Goal: Task Accomplishment & Management: Manage account settings

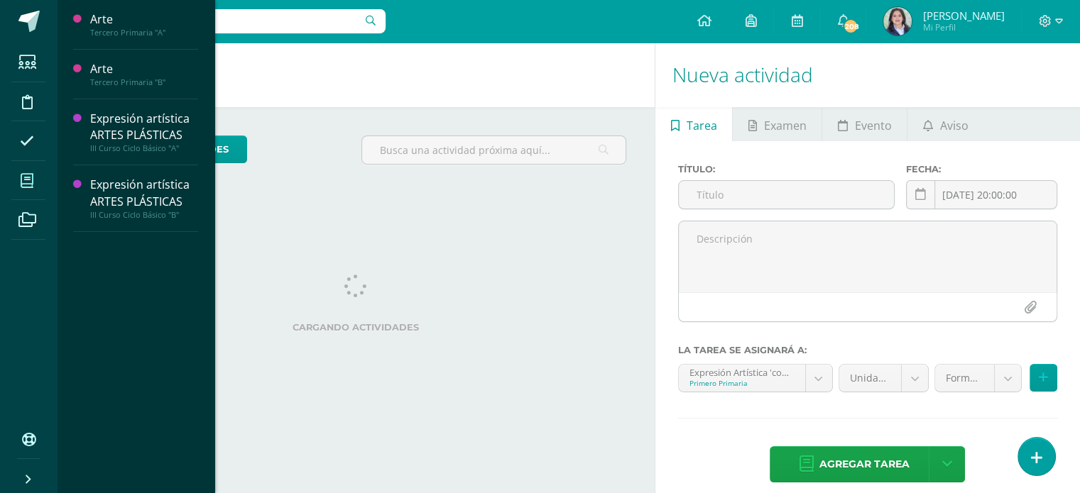
click at [11, 179] on span at bounding box center [27, 181] width 32 height 32
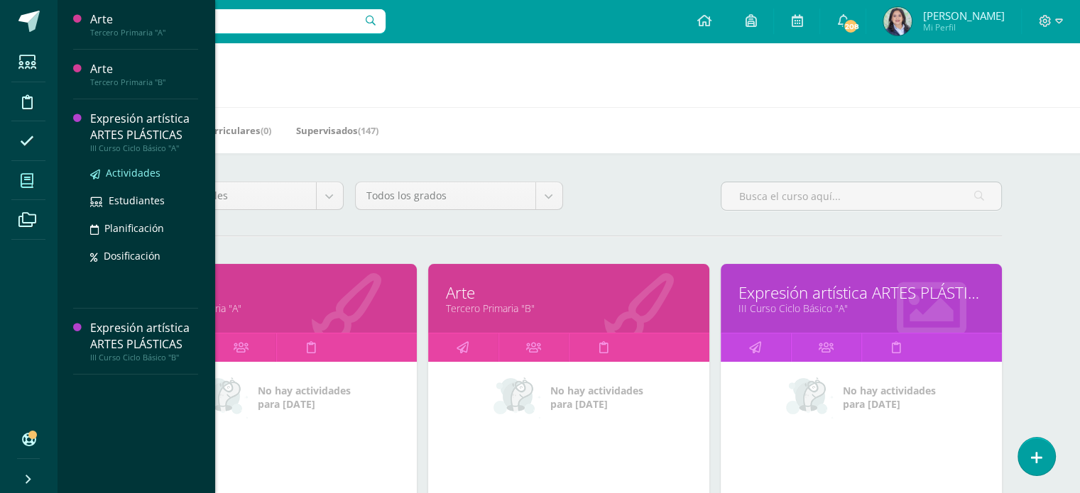
click at [111, 172] on span "Actividades" at bounding box center [133, 172] width 55 height 13
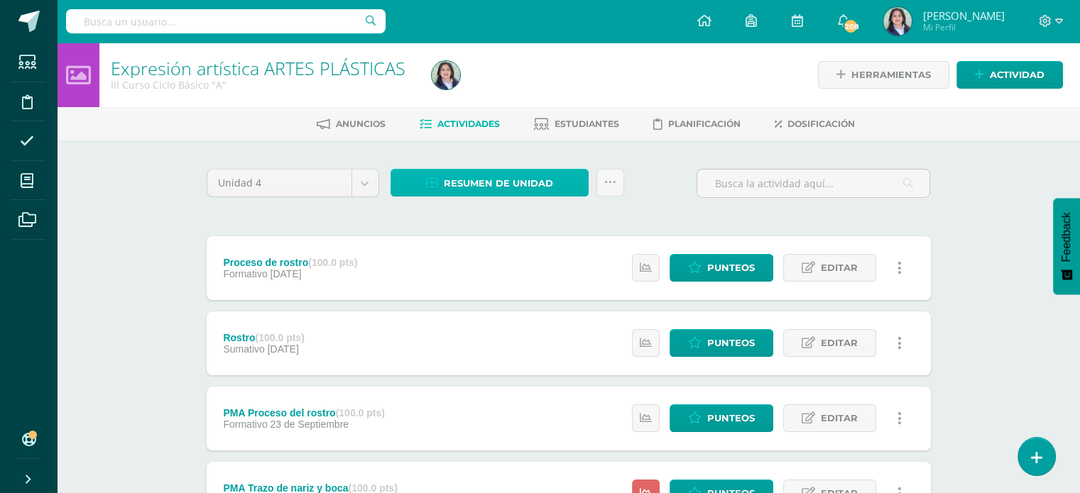
click at [470, 188] on span "Resumen de unidad" at bounding box center [498, 183] width 109 height 26
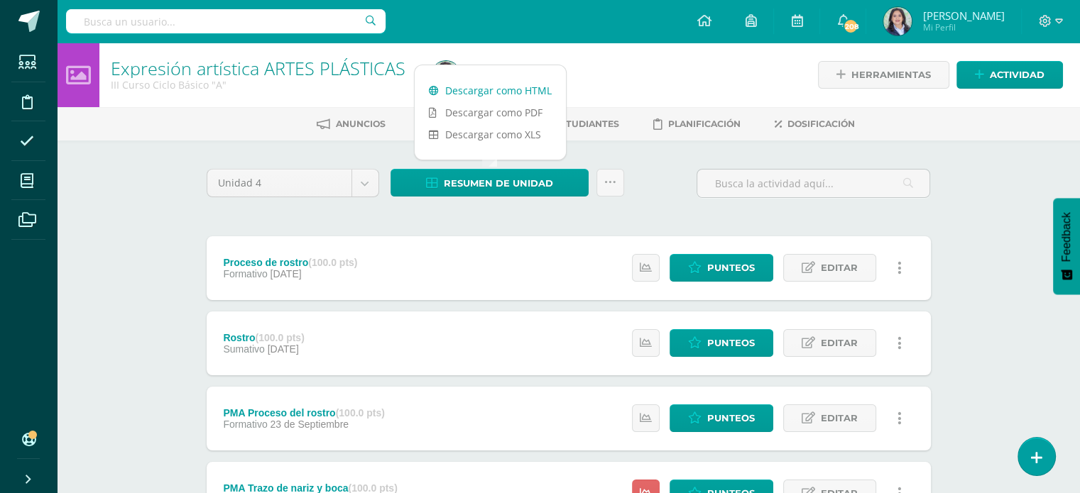
click at [466, 94] on link "Descargar como HTML" at bounding box center [490, 90] width 151 height 22
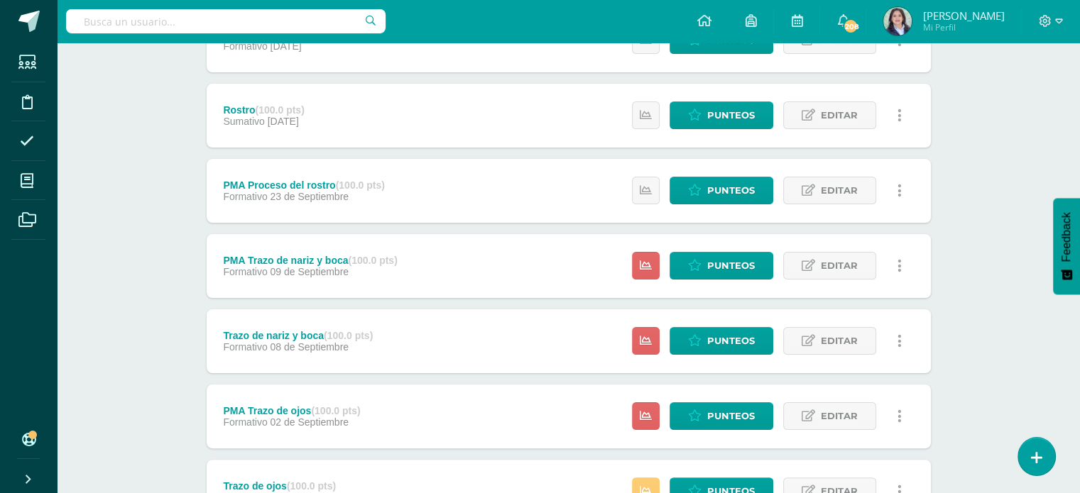
scroll to position [352, 0]
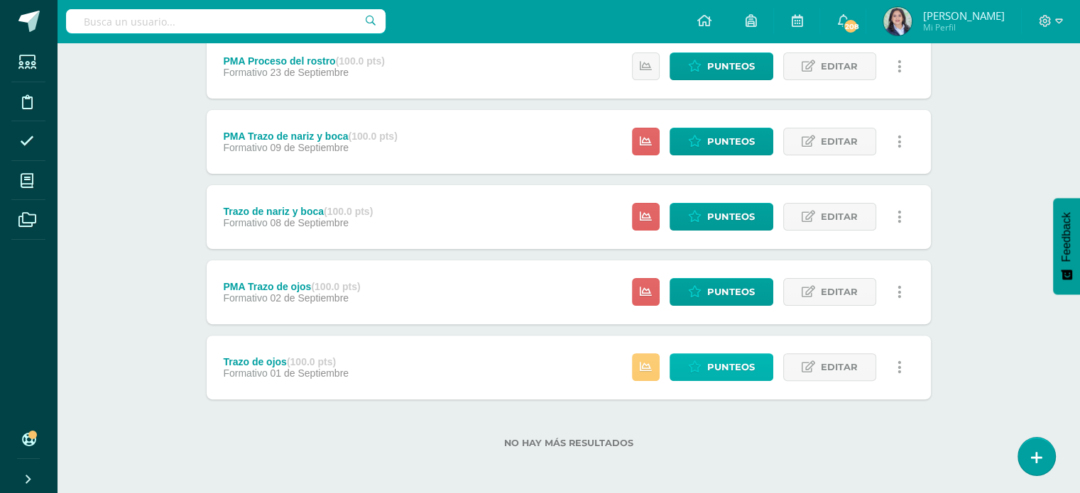
click at [723, 368] on span "Punteos" at bounding box center [731, 367] width 48 height 26
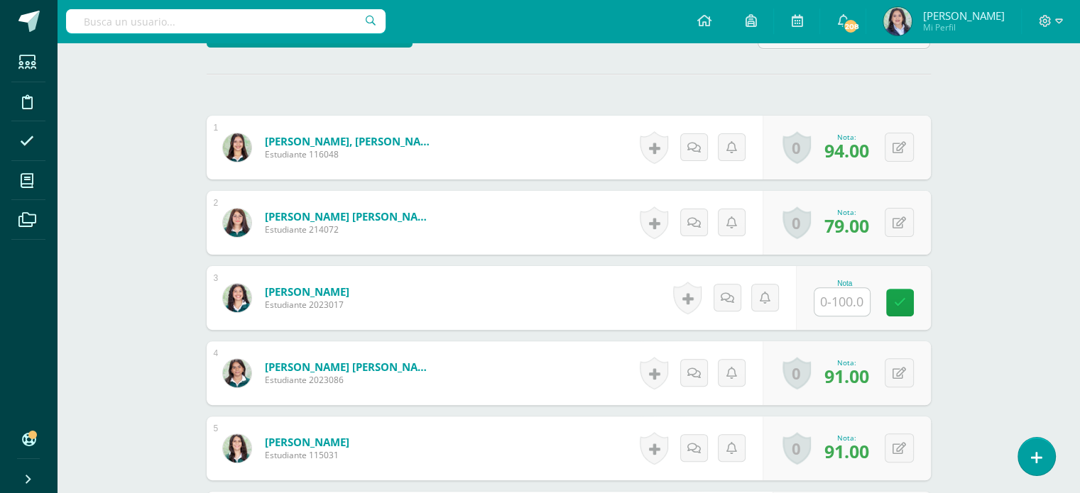
scroll to position [426, 0]
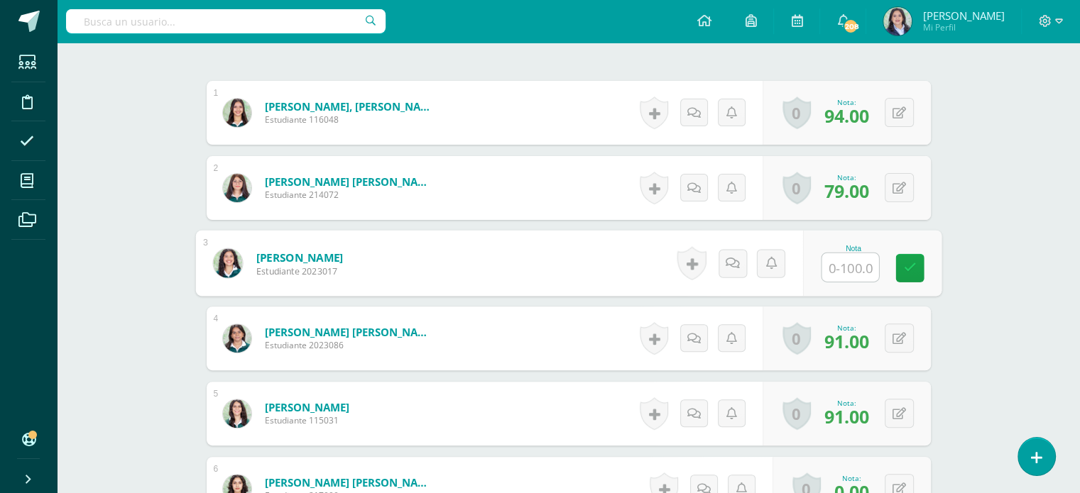
click at [850, 265] on input "text" at bounding box center [849, 267] width 57 height 28
type input "97"
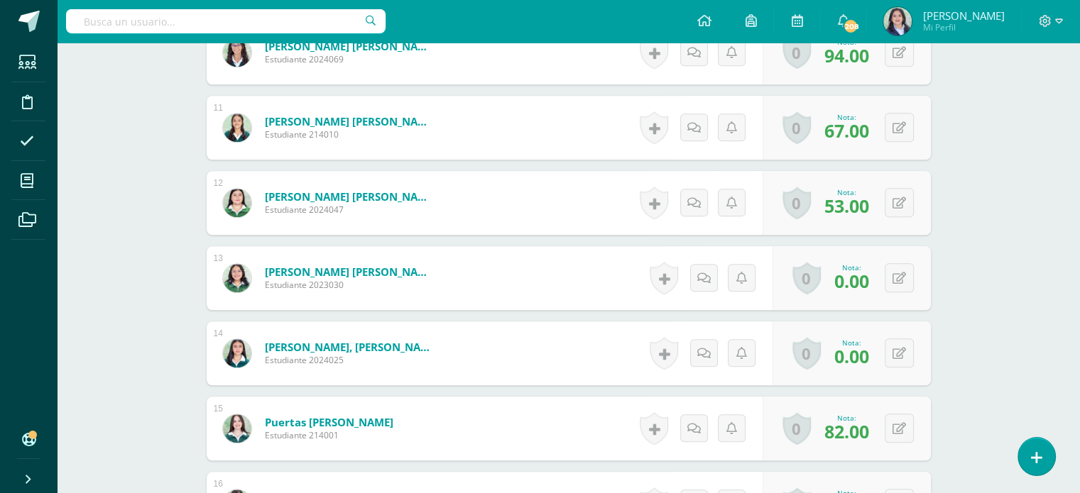
scroll to position [1208, 0]
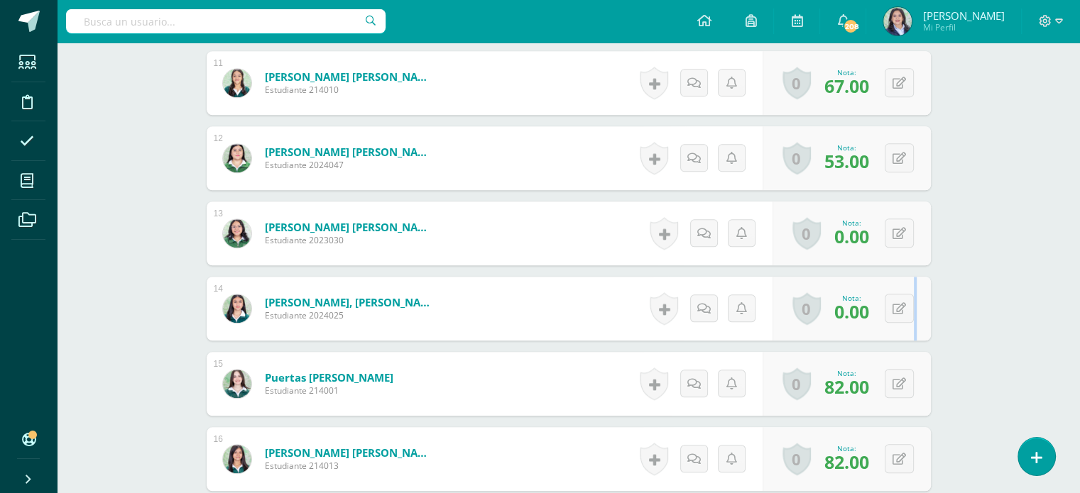
click at [914, 306] on div "0 Logros Logros obtenidos Aún no hay logros agregados Nota: 0.00" at bounding box center [851, 309] width 158 height 64
click at [901, 308] on icon at bounding box center [898, 309] width 13 height 12
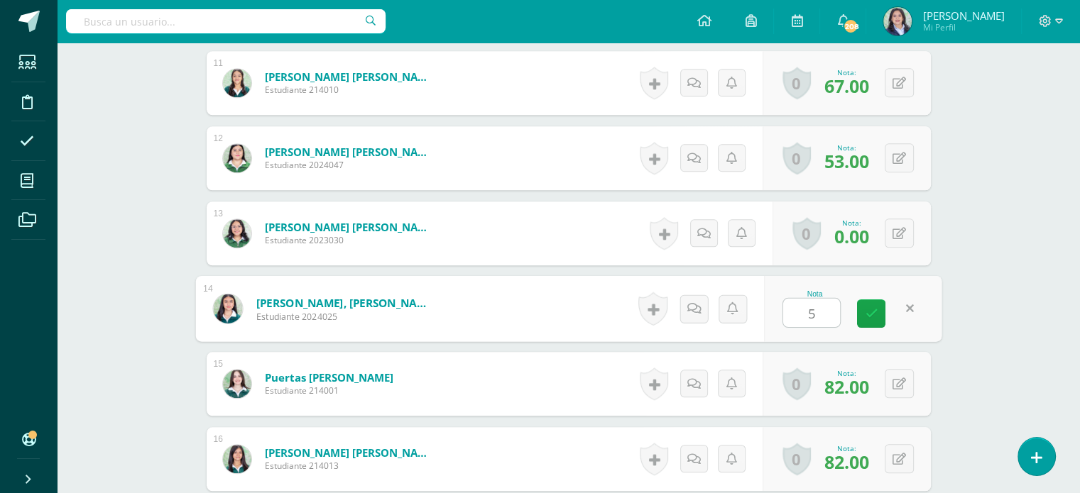
type input "55"
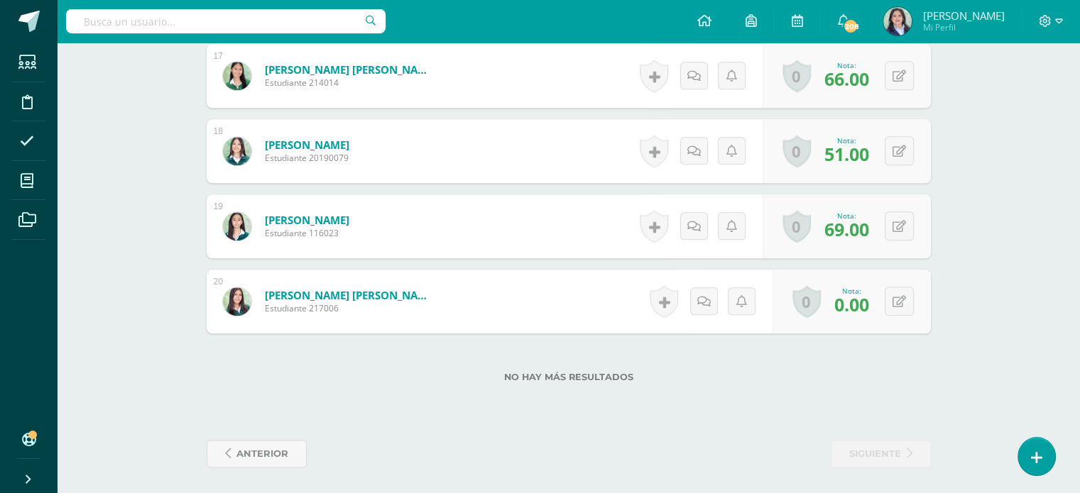
scroll to position [1669, 0]
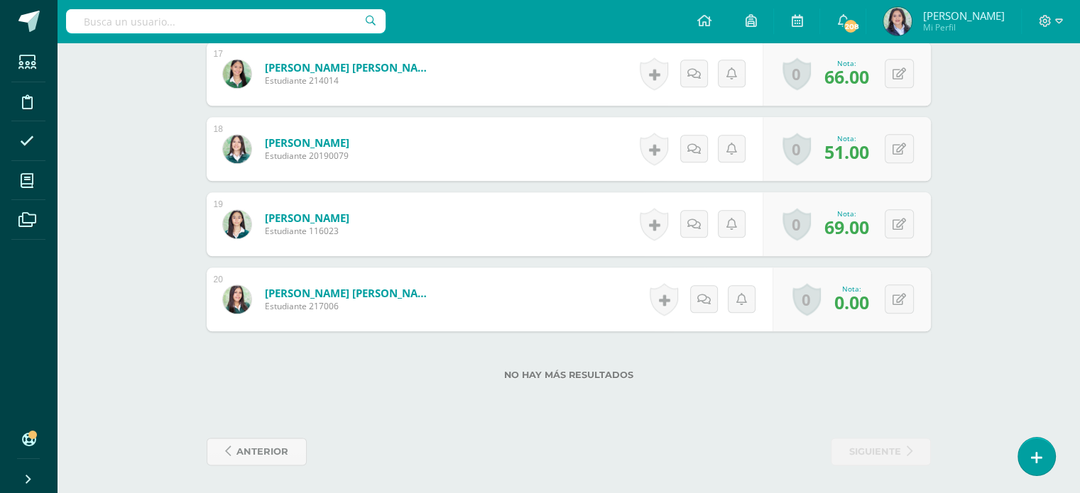
click at [766, 365] on div "No hay más resultados" at bounding box center [569, 364] width 724 height 66
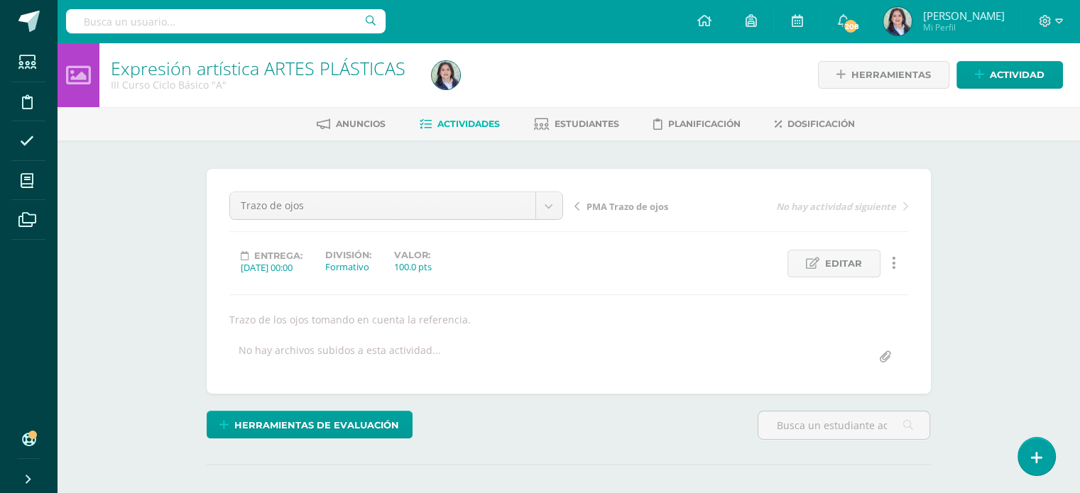
scroll to position [0, 0]
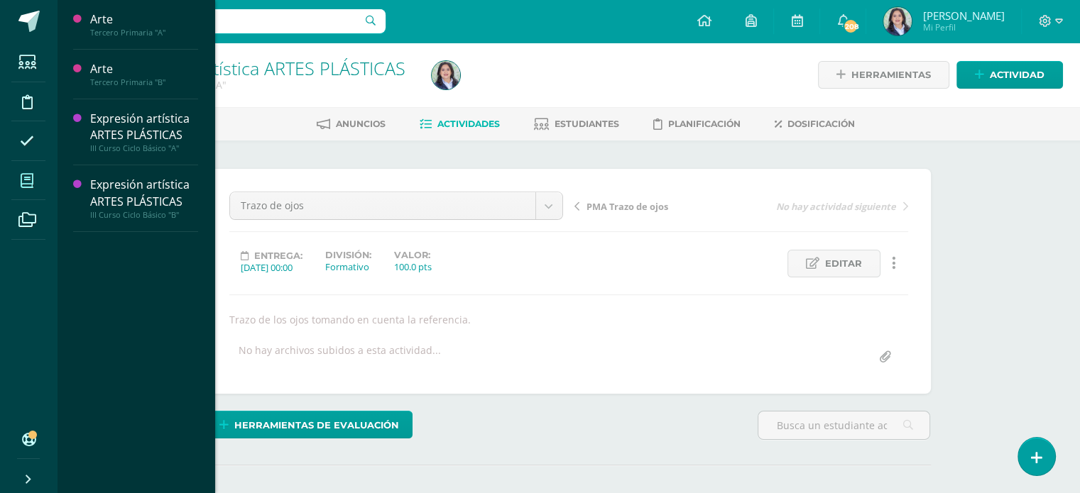
click at [21, 185] on icon at bounding box center [27, 181] width 13 height 14
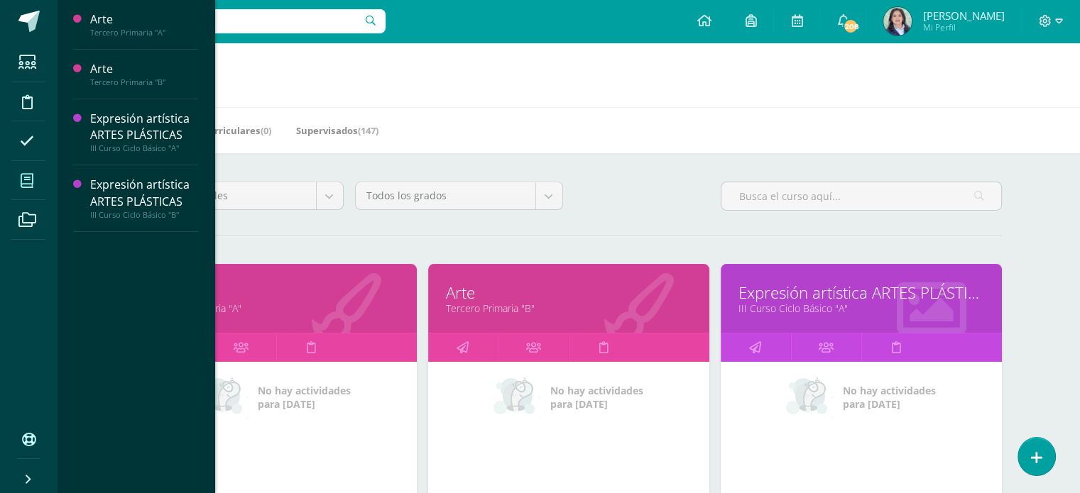
click at [1059, 245] on div "Mis cursos Mis Cursos (4) Mis Extracurriculares (0) Supervisados (147) Todos lo…" at bounding box center [568, 463] width 1023 height 841
click at [1054, 242] on div "Mis cursos Mis Cursos (4) Mis Extracurriculares (0) Supervisados (147) Todos lo…" at bounding box center [568, 463] width 1023 height 841
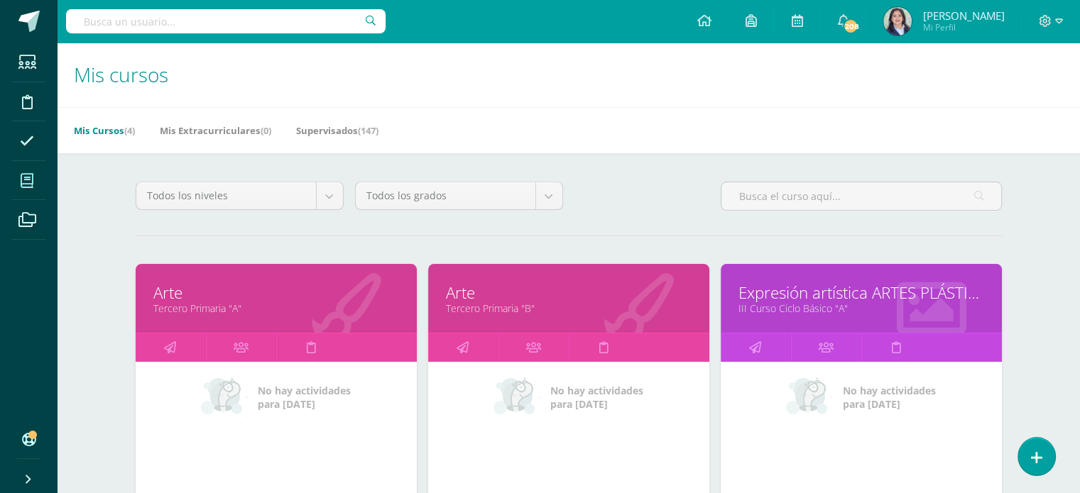
click at [32, 180] on icon at bounding box center [27, 181] width 13 height 14
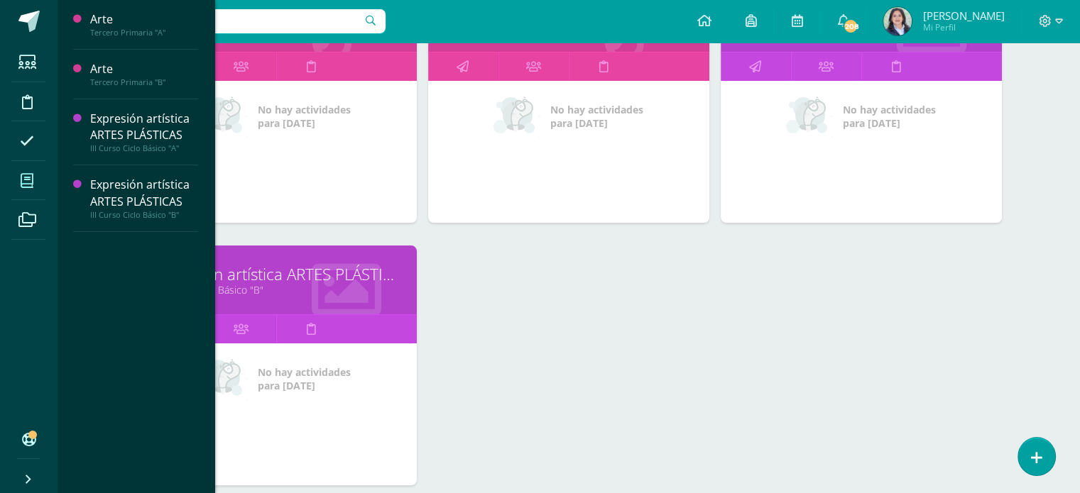
scroll to position [284, 0]
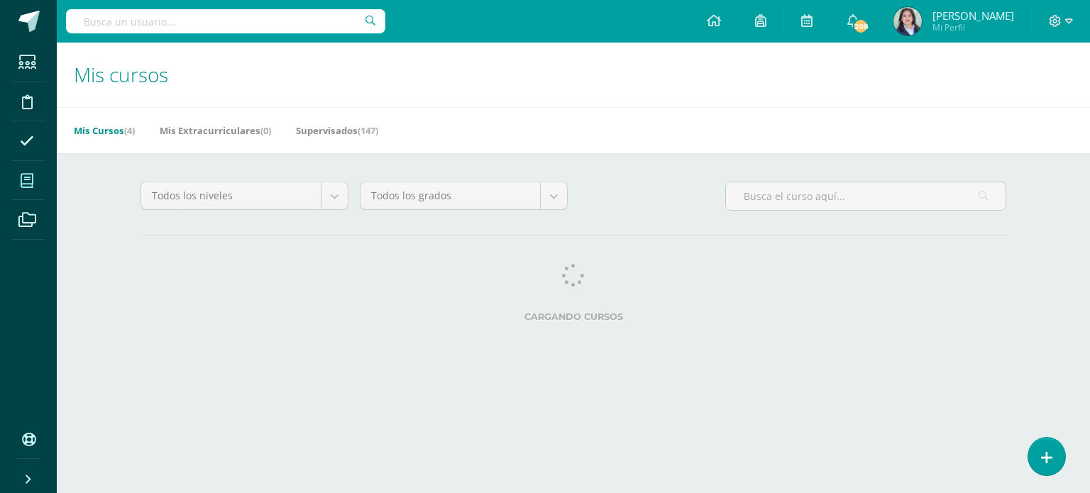
click at [311, 275] on div "Cargando cursos" at bounding box center [573, 296] width 877 height 64
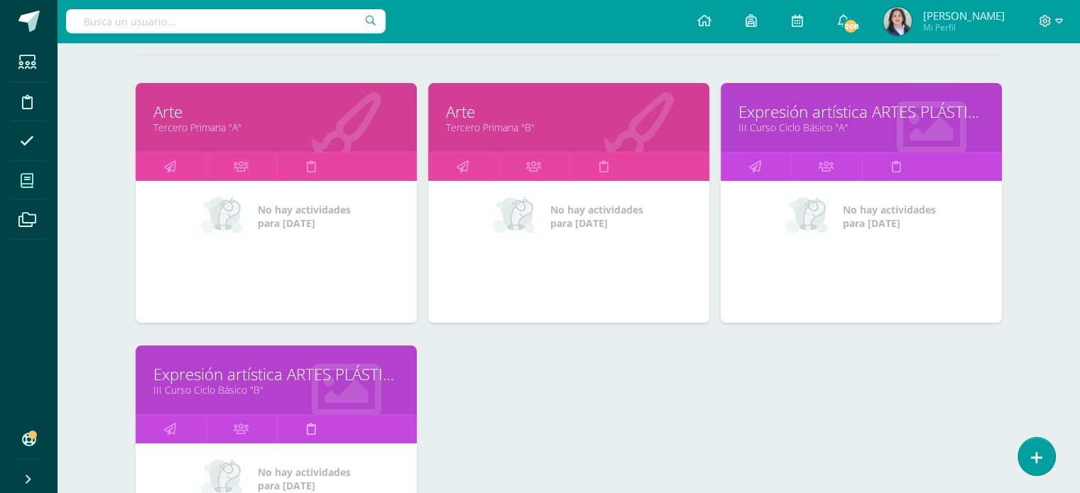
scroll to position [213, 0]
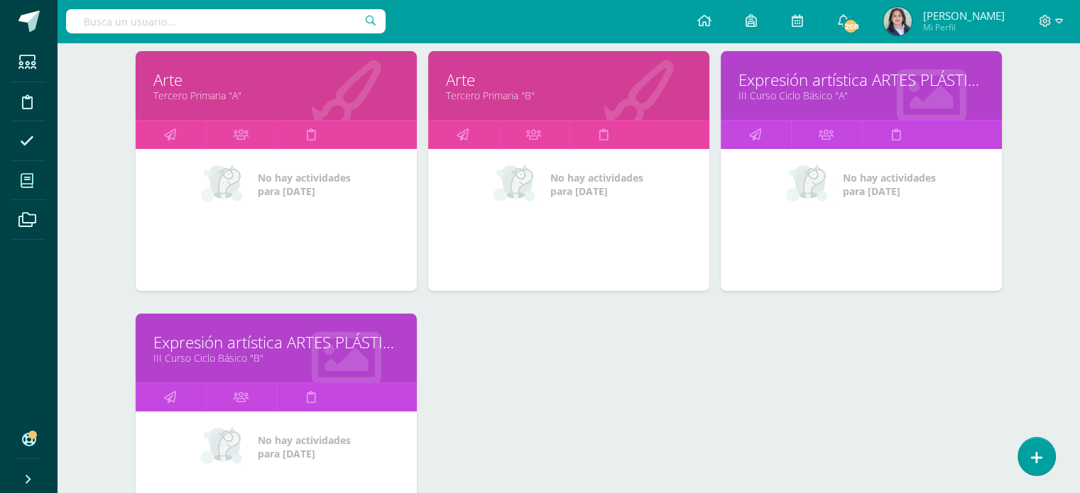
click at [309, 354] on link "III Curso Ciclo Básico "B"" at bounding box center [276, 357] width 246 height 13
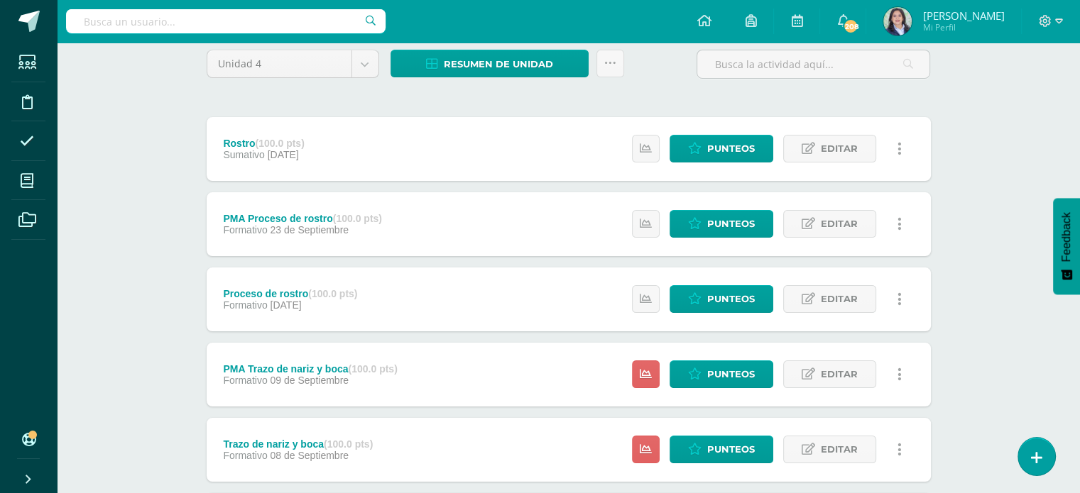
scroll to position [352, 0]
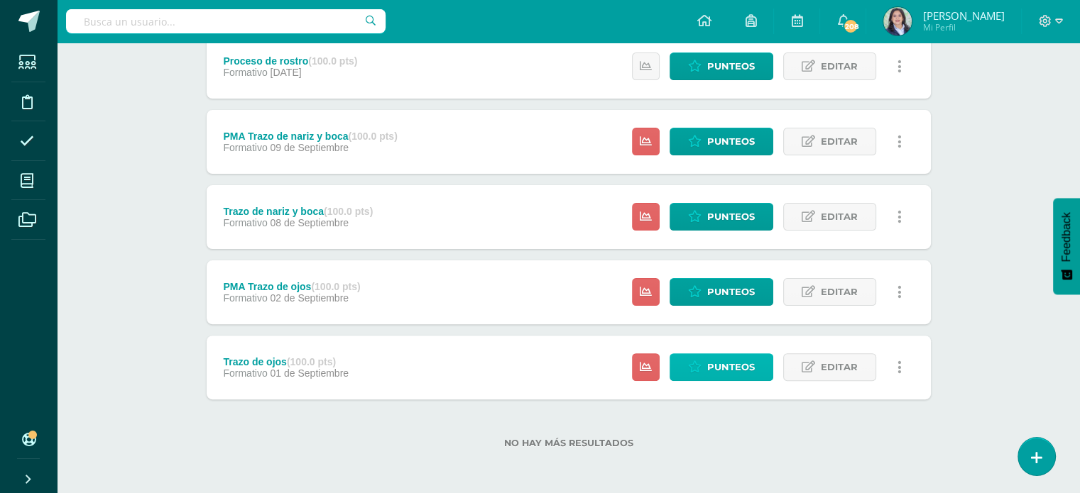
click at [727, 371] on span "Punteos" at bounding box center [731, 367] width 48 height 26
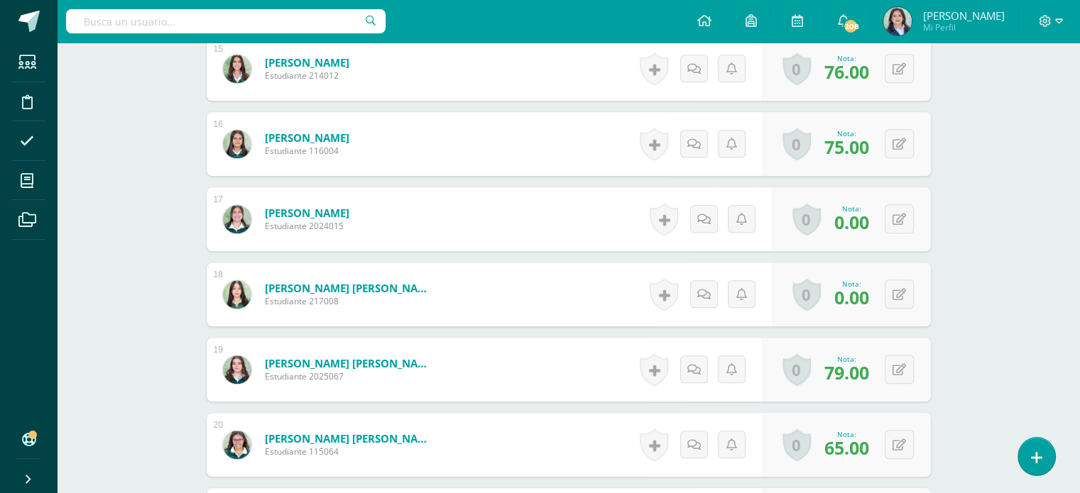
scroll to position [1525, 0]
click at [914, 286] on div "0 [GEOGRAPHIC_DATA] Logros obtenidos Aún no hay logros agregados Nota: 0.00" at bounding box center [851, 293] width 158 height 64
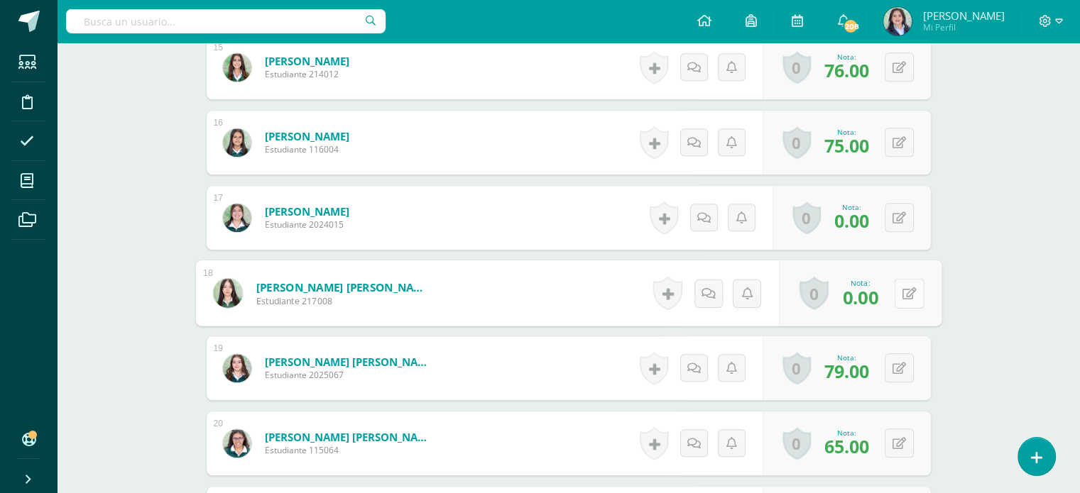
click at [904, 292] on icon at bounding box center [908, 293] width 14 height 12
type input "91"
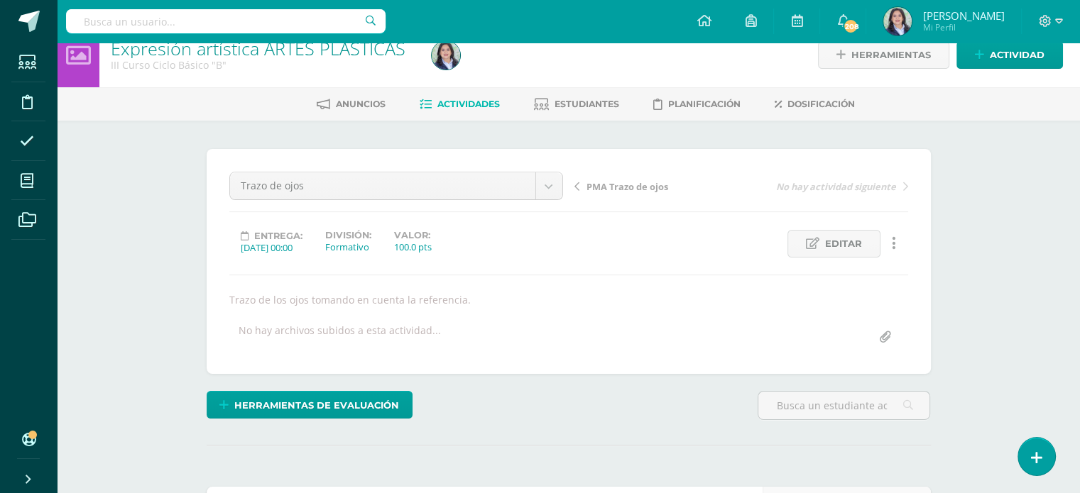
scroll to position [0, 0]
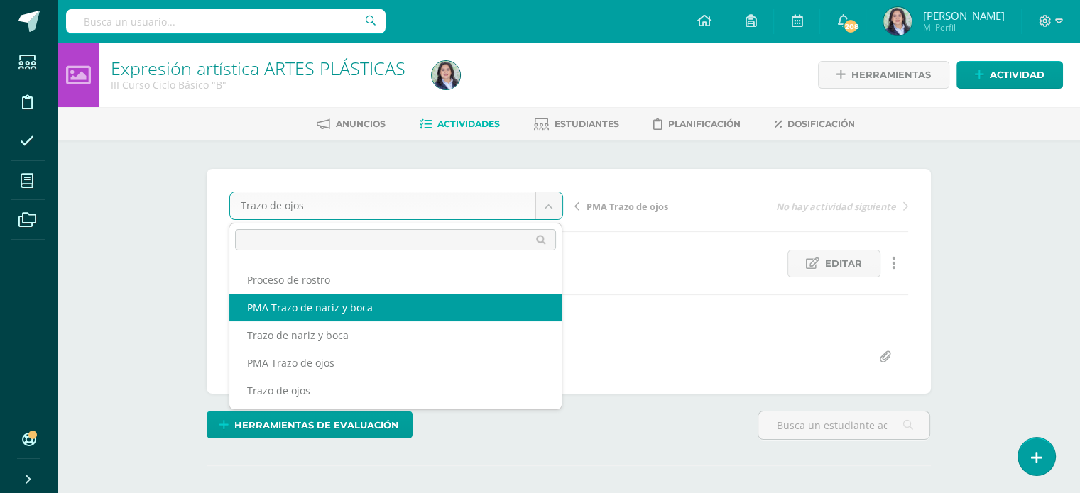
scroll to position [51, 0]
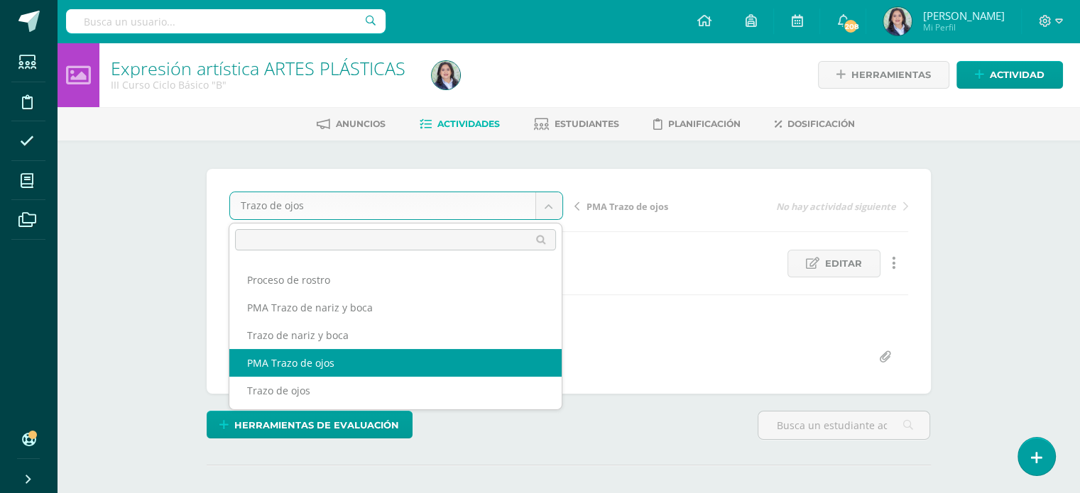
select select "/dashboard/teacher/grade-activity/264452/"
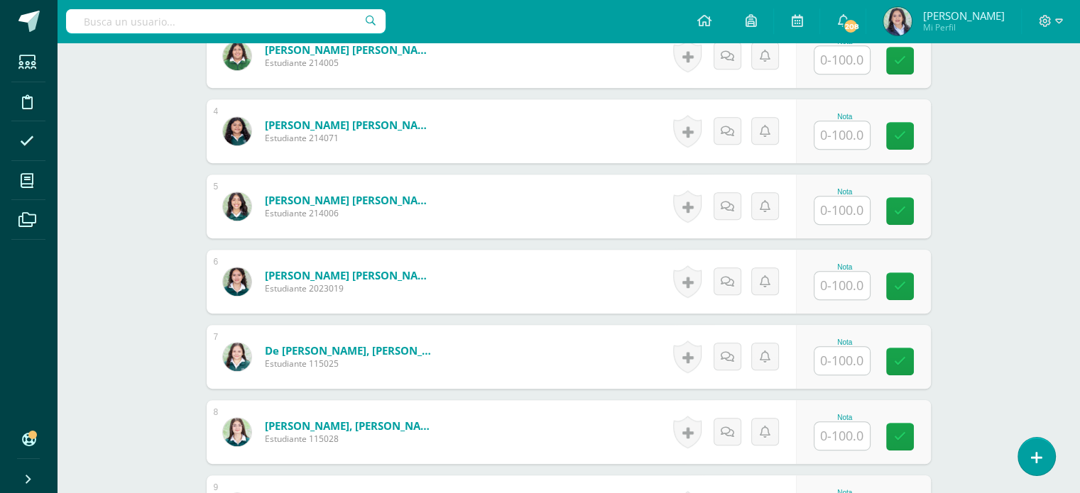
scroll to position [672, 0]
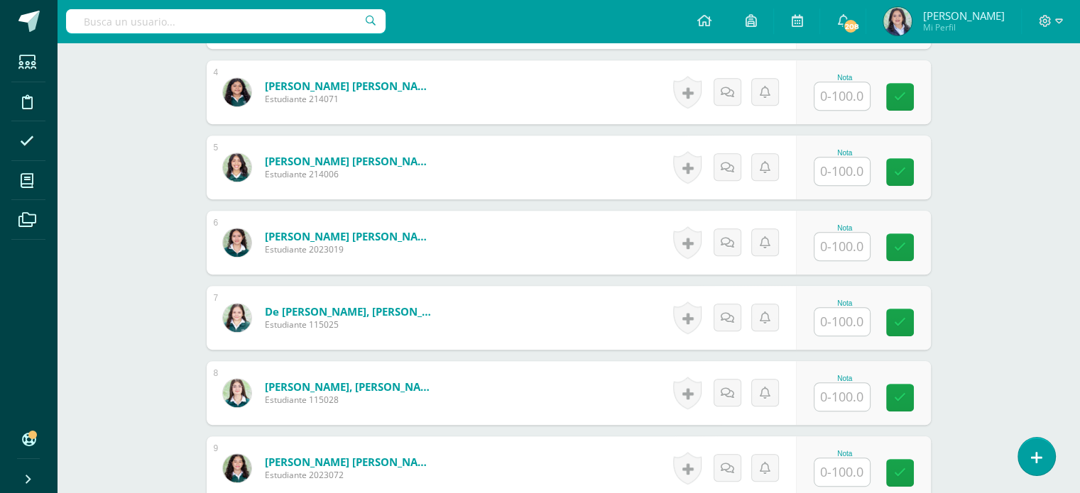
click at [851, 241] on input "text" at bounding box center [841, 247] width 55 height 28
type input "85"
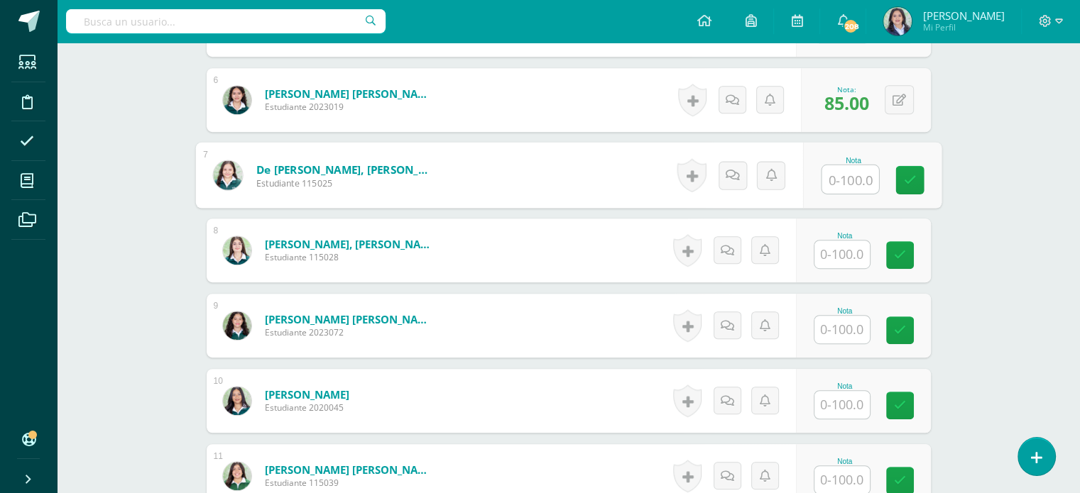
scroll to position [815, 0]
click at [835, 317] on input "text" at bounding box center [841, 330] width 55 height 28
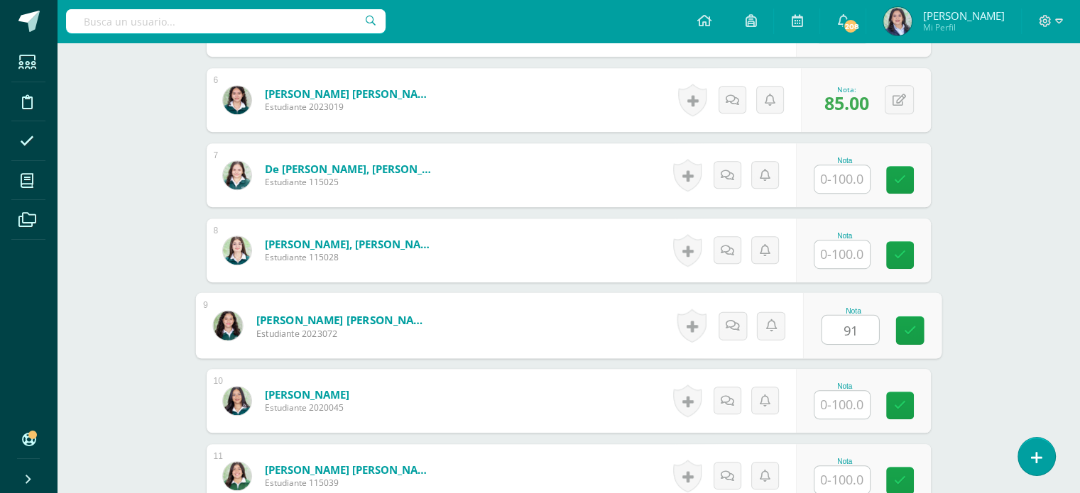
type input "91"
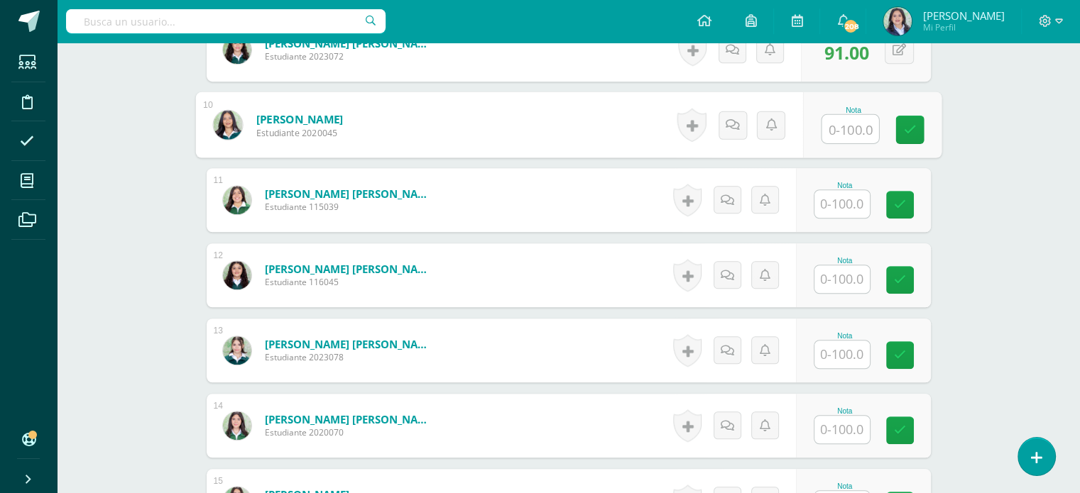
scroll to position [1099, 0]
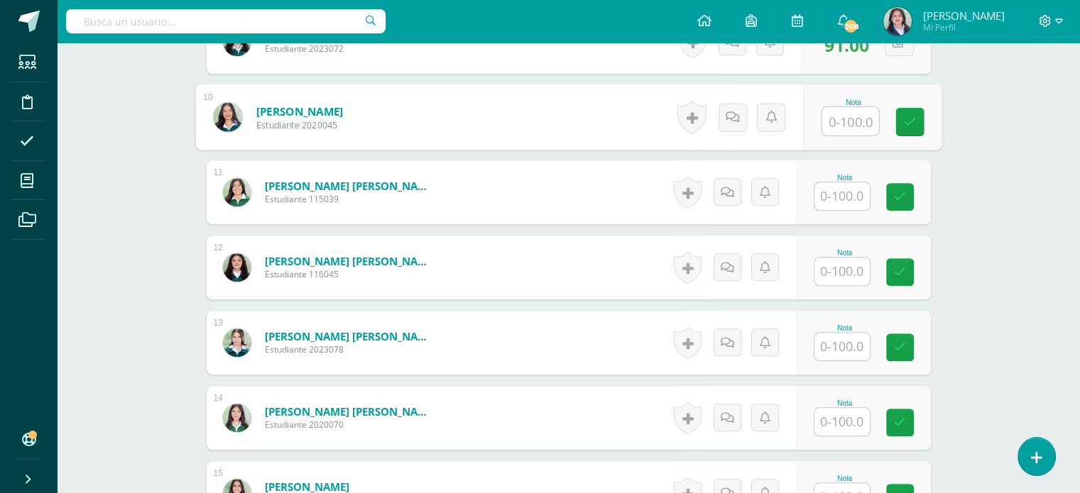
click at [843, 350] on input "text" at bounding box center [841, 347] width 55 height 28
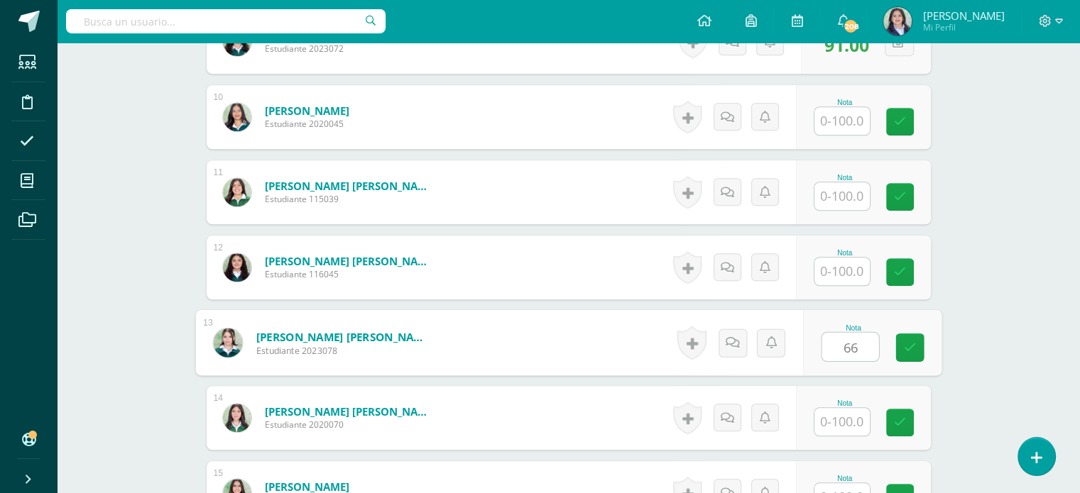
type input "66"
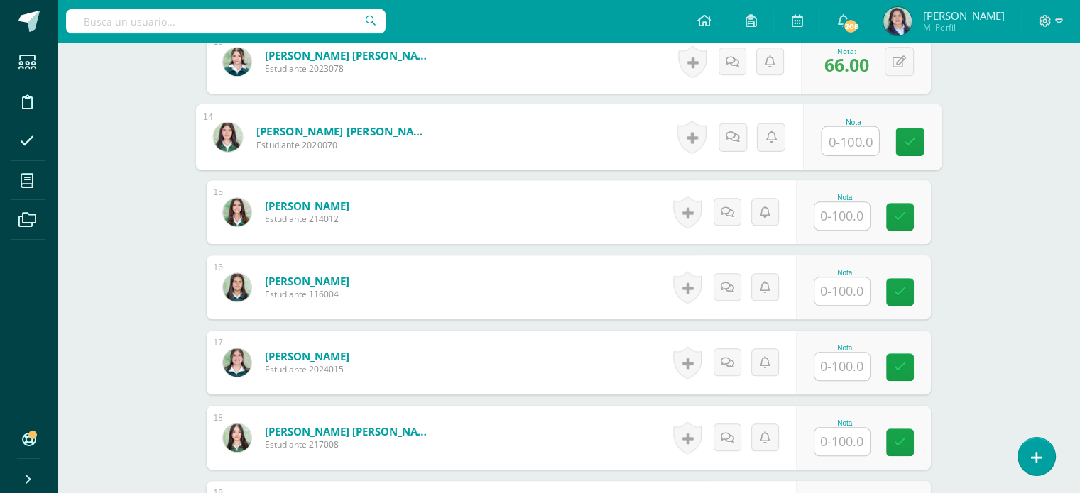
scroll to position [1383, 0]
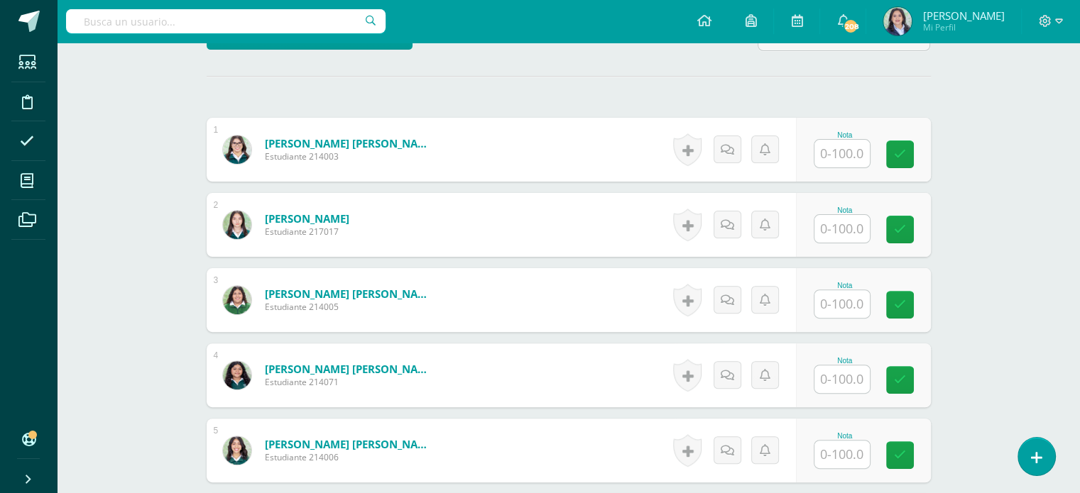
scroll to position [0, 0]
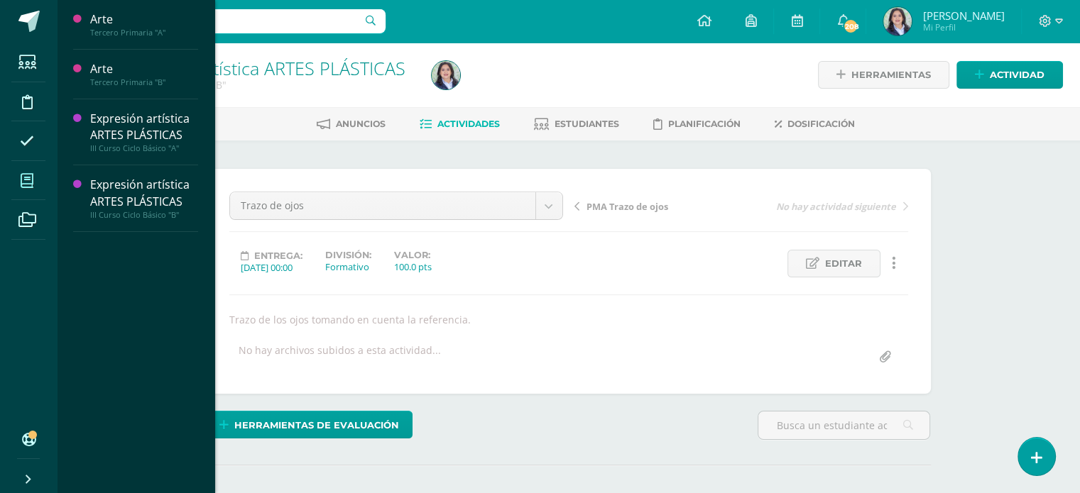
click at [33, 179] on icon at bounding box center [27, 181] width 13 height 14
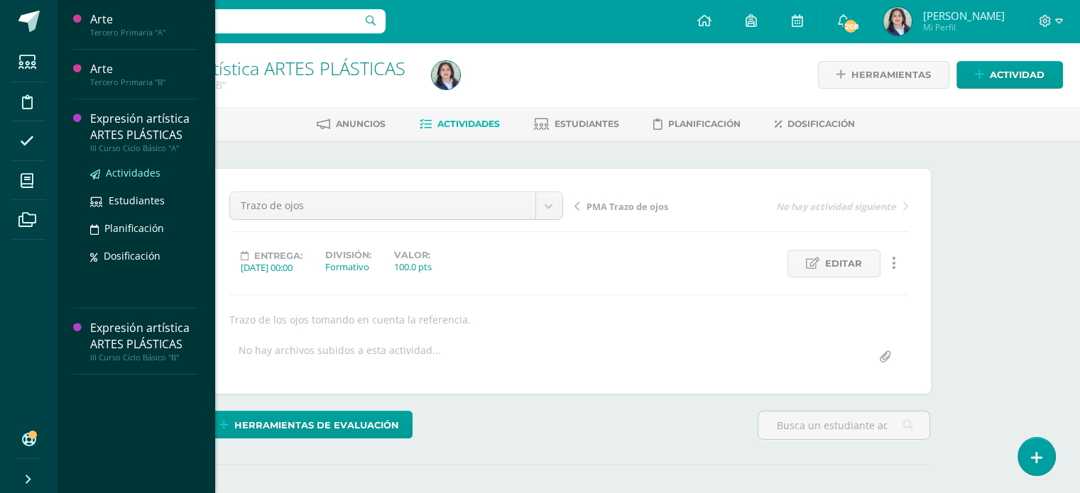
click at [117, 172] on span "Actividades" at bounding box center [133, 172] width 55 height 13
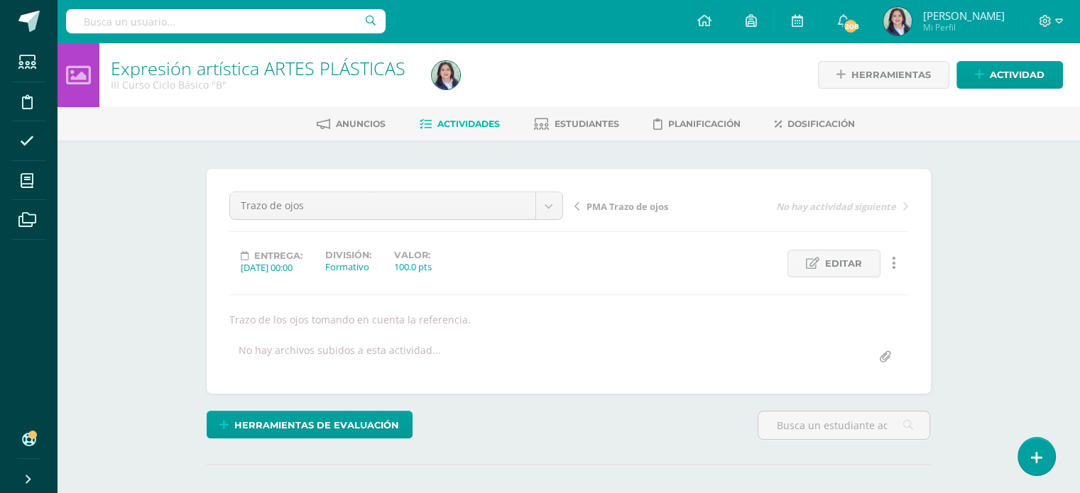
scroll to position [1, 0]
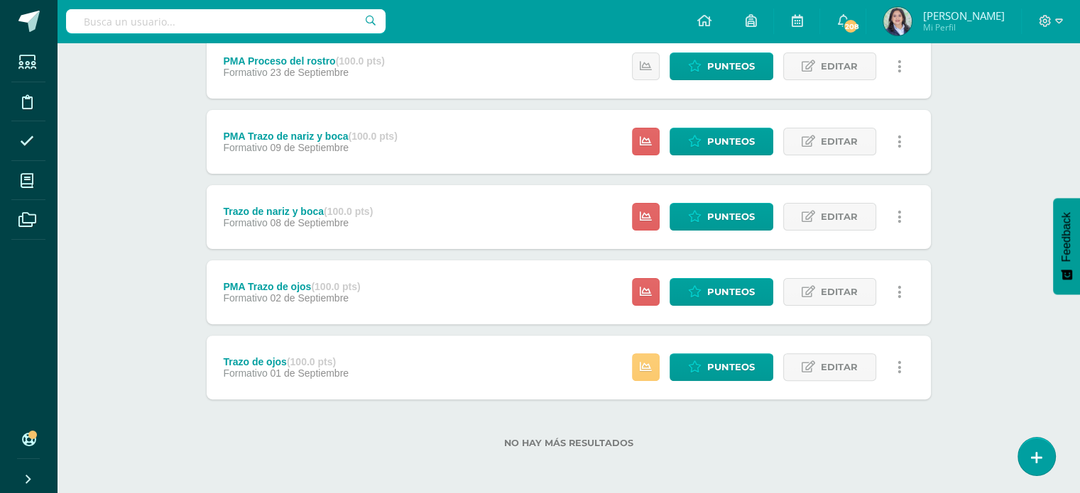
scroll to position [352, 0]
click at [713, 296] on span "Punteos" at bounding box center [731, 292] width 48 height 26
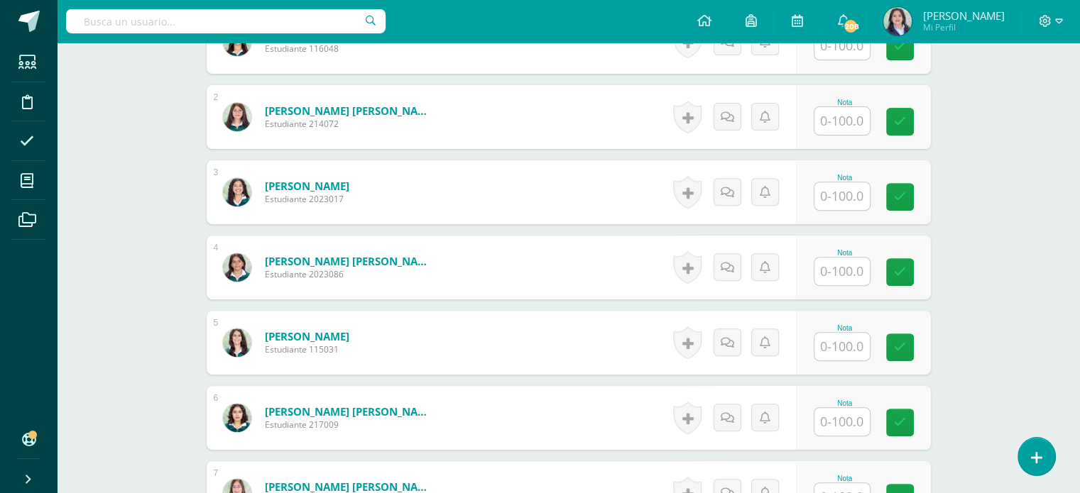
scroll to position [498, 0]
click at [830, 429] on input "text" at bounding box center [841, 421] width 55 height 28
type input "48"
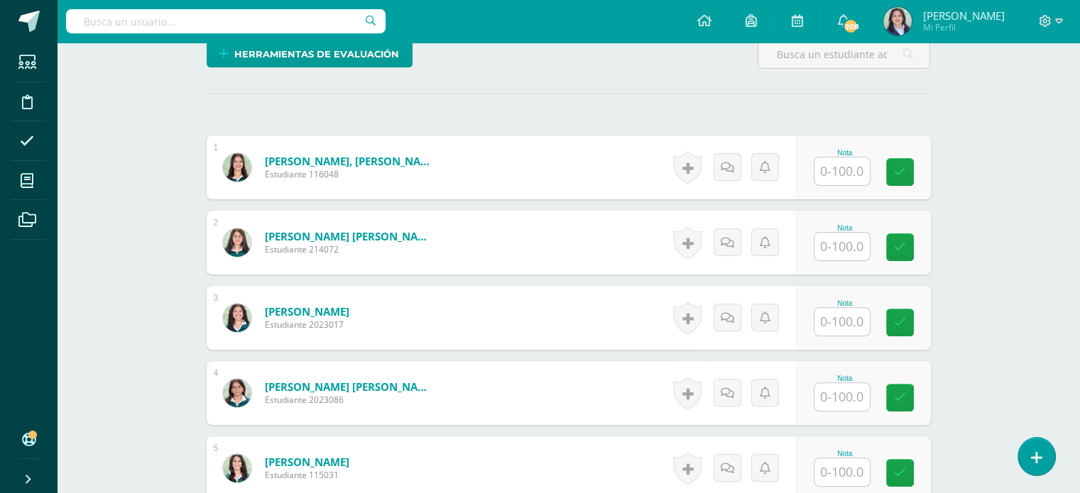
scroll to position [0, 0]
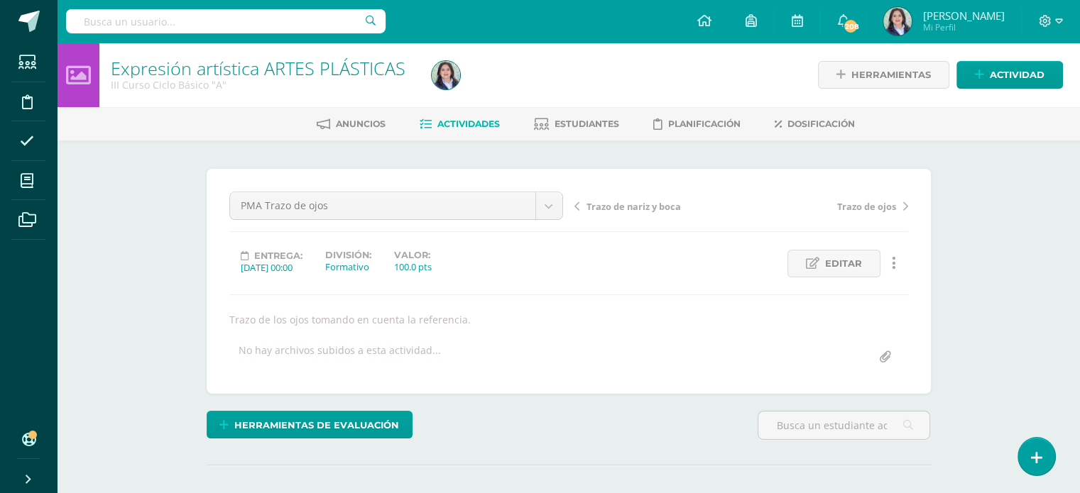
drag, startPoint x: 1011, startPoint y: 229, endPoint x: 1012, endPoint y: 211, distance: 18.5
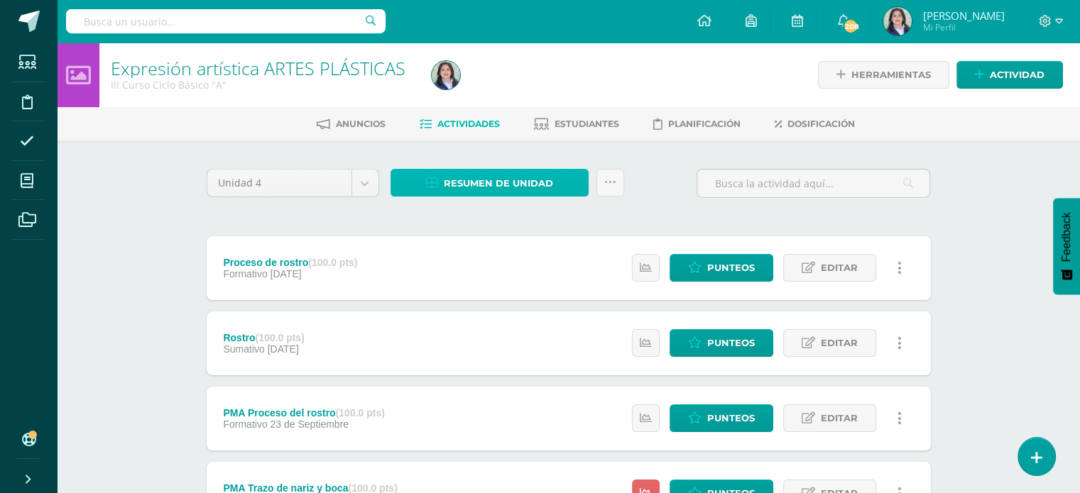
click at [494, 190] on span "Resumen de unidad" at bounding box center [498, 183] width 109 height 26
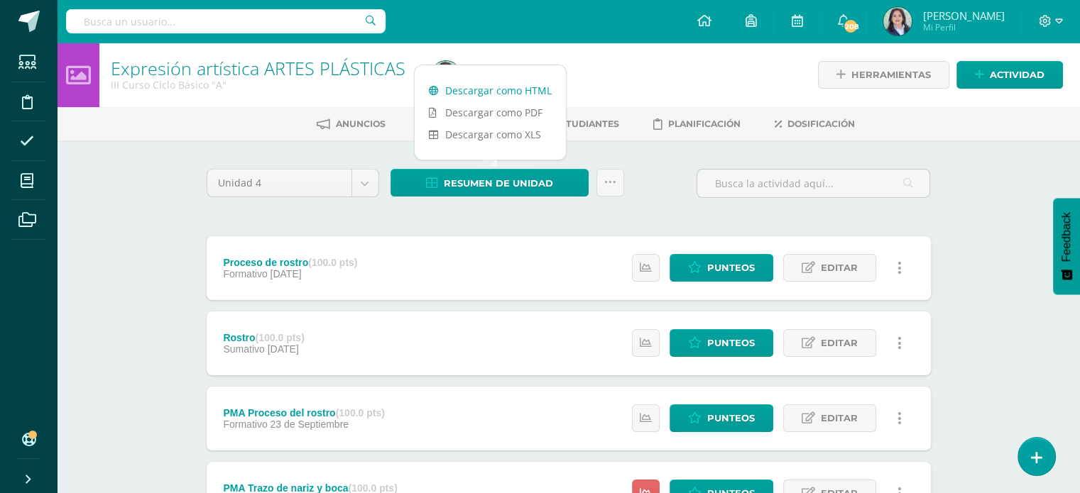
click at [471, 93] on link "Descargar como HTML" at bounding box center [490, 90] width 151 height 22
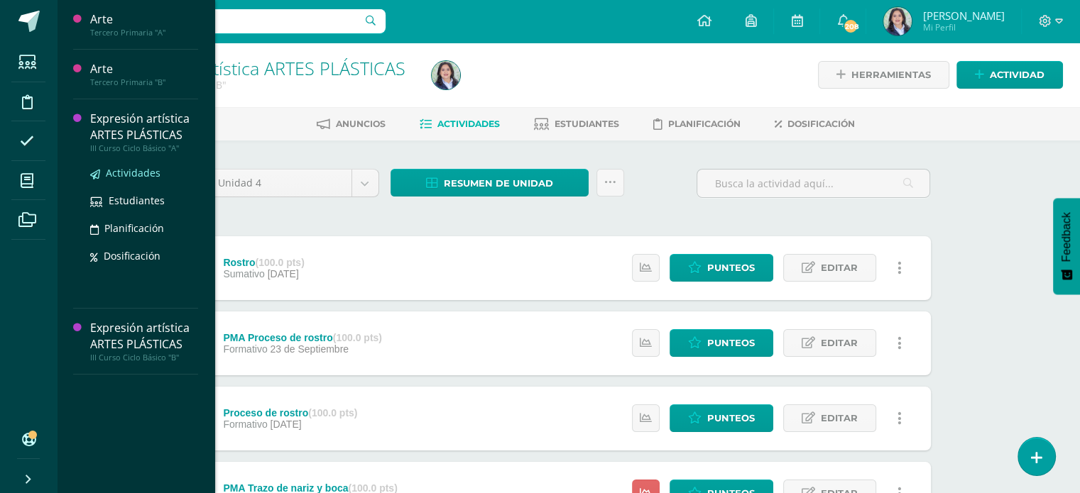
click at [123, 170] on span "Actividades" at bounding box center [133, 172] width 55 height 13
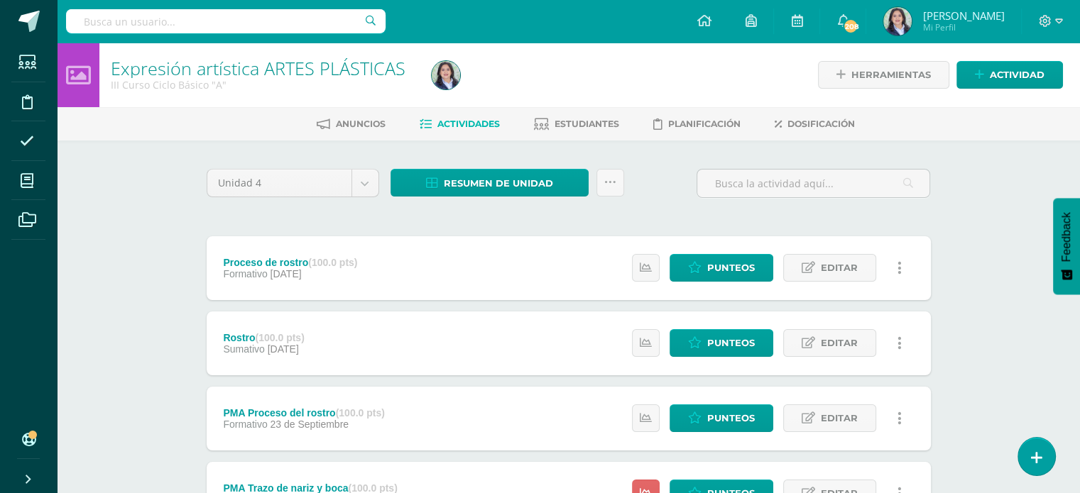
click at [659, 182] on div "Unidad 4 Unidad 1 Unidad 2 Unidad 3 Unidad 4 Resumen de unidad Descargar como H…" at bounding box center [568, 189] width 735 height 40
click at [489, 173] on span "Resumen de unidad" at bounding box center [498, 183] width 109 height 26
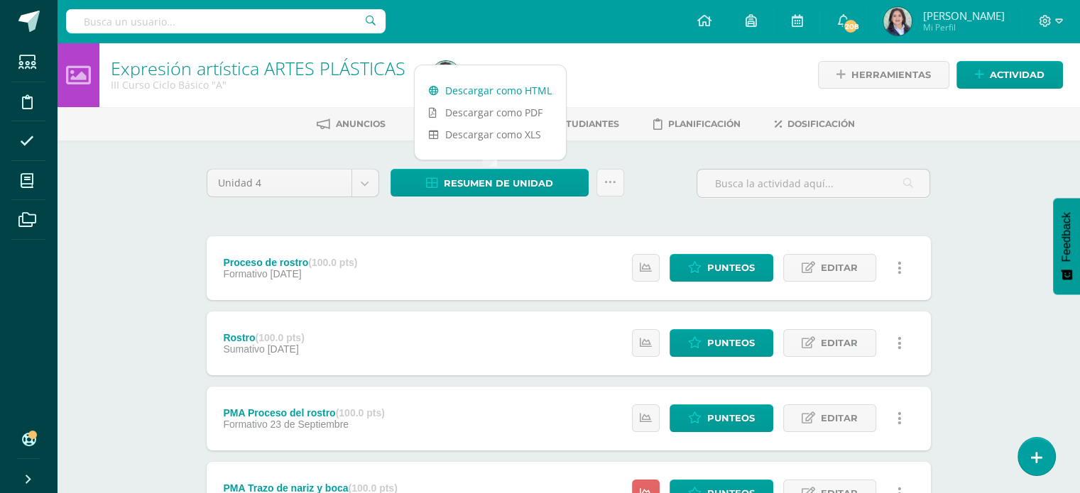
click at [481, 93] on link "Descargar como HTML" at bounding box center [490, 90] width 151 height 22
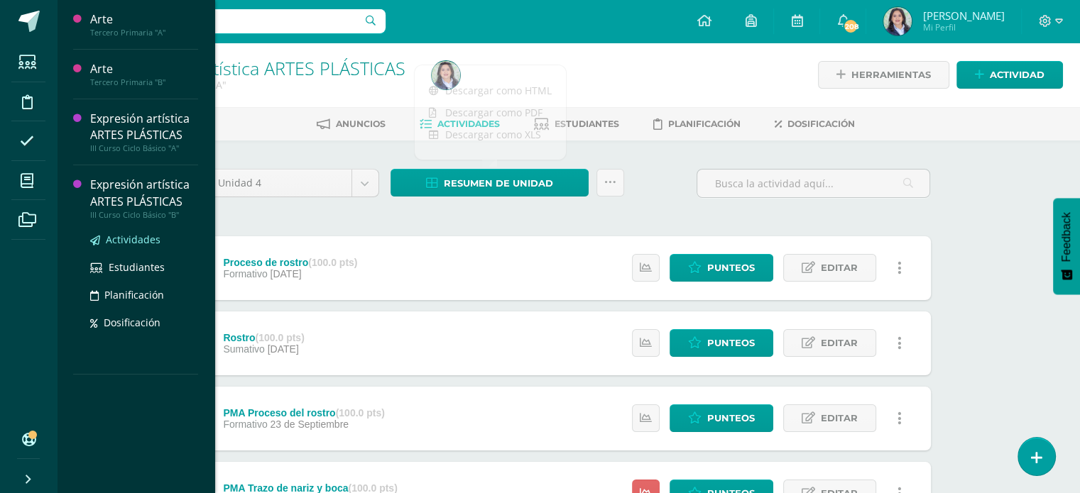
click at [124, 241] on span "Actividades" at bounding box center [133, 239] width 55 height 13
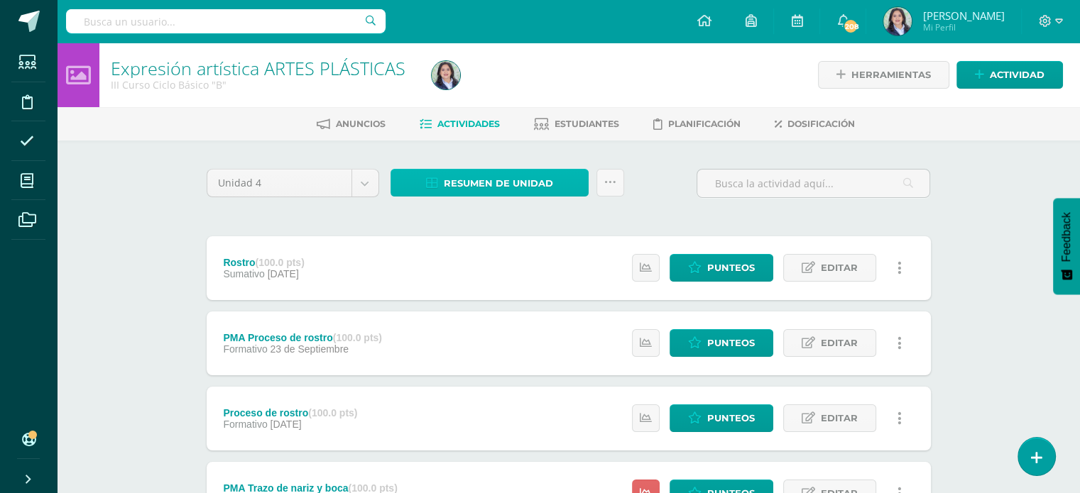
click at [475, 175] on span "Resumen de unidad" at bounding box center [498, 183] width 109 height 26
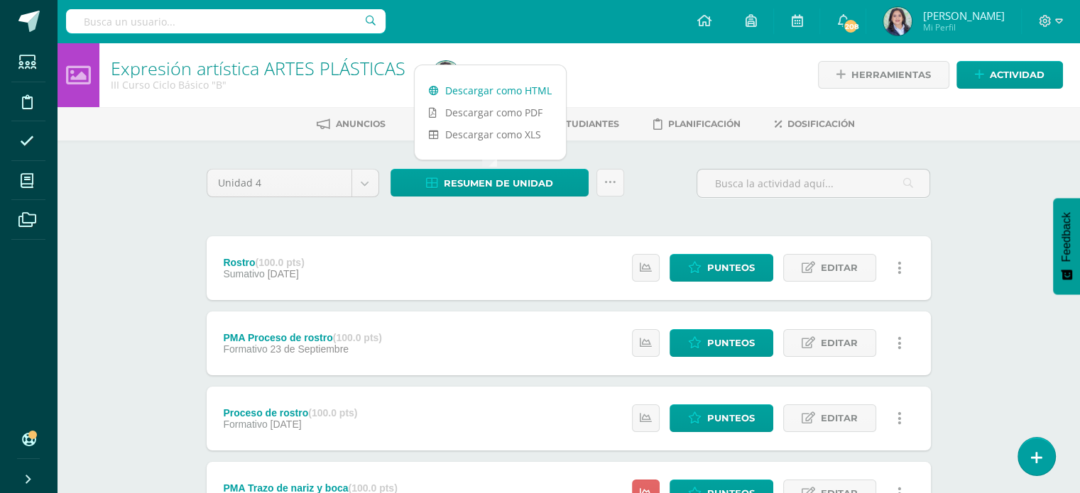
click at [489, 93] on link "Descargar como HTML" at bounding box center [490, 90] width 151 height 22
